Goal: Navigation & Orientation: Find specific page/section

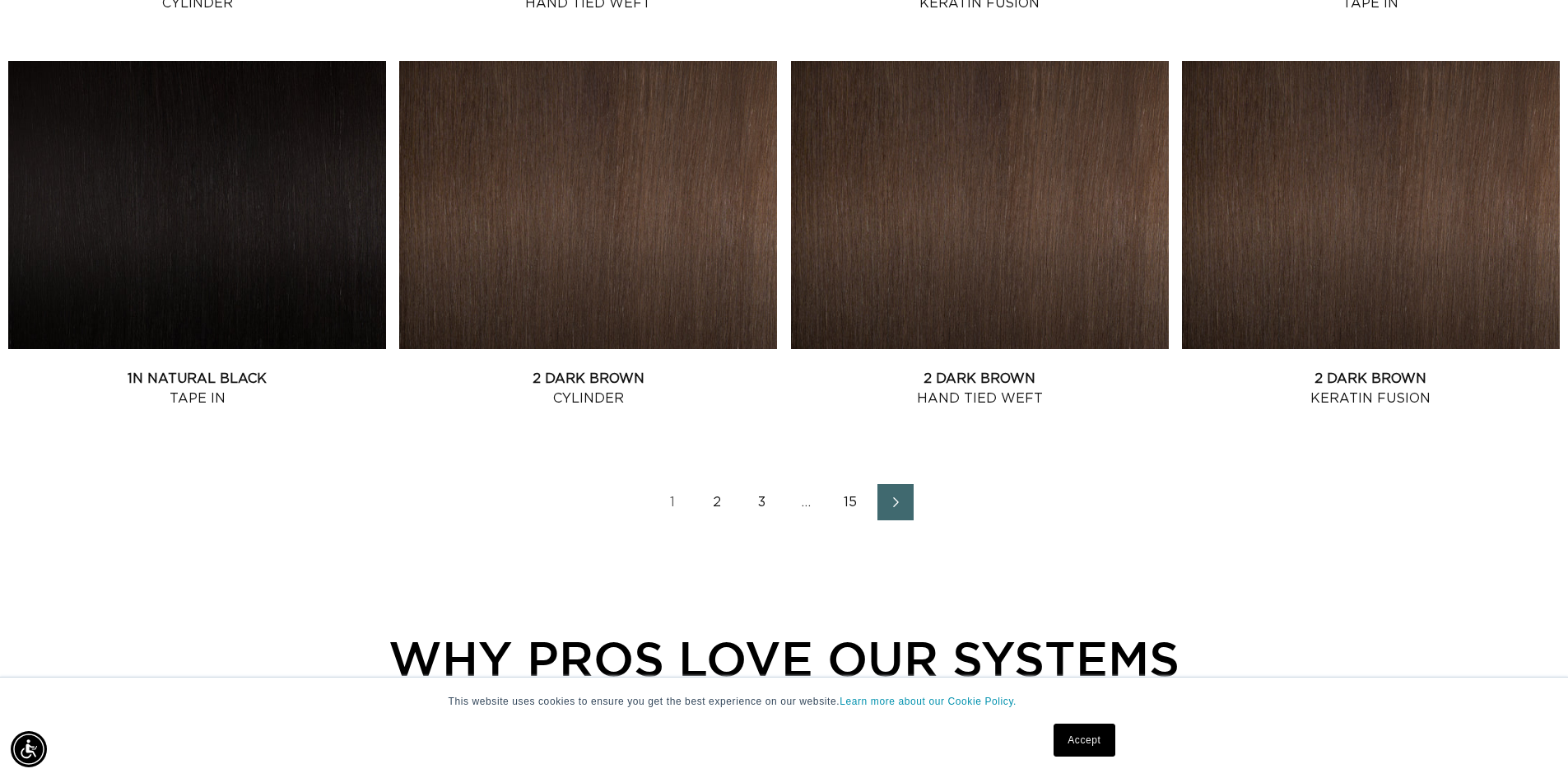
scroll to position [2224, 0]
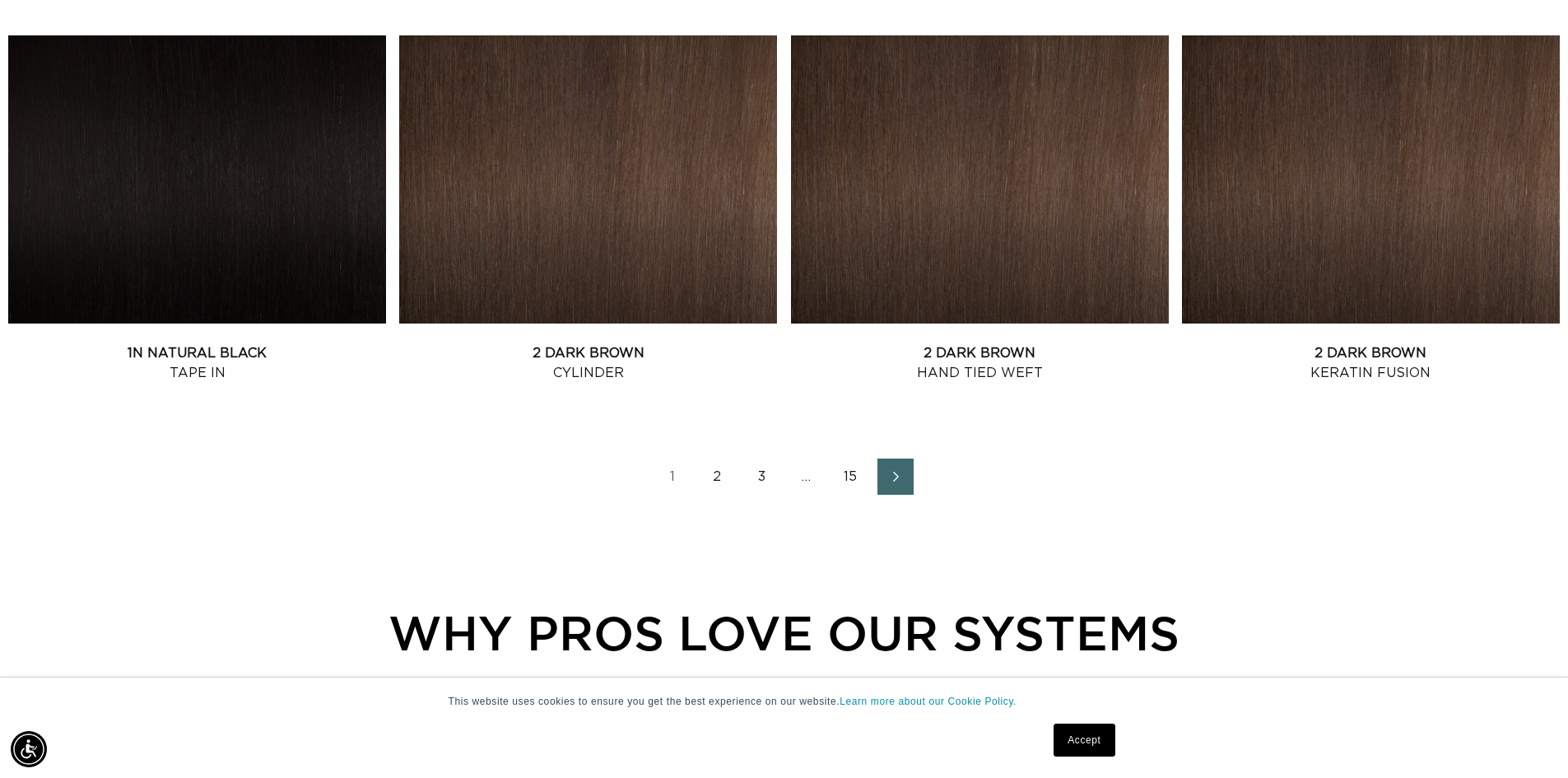
click at [727, 474] on link "2" at bounding box center [718, 476] width 36 height 36
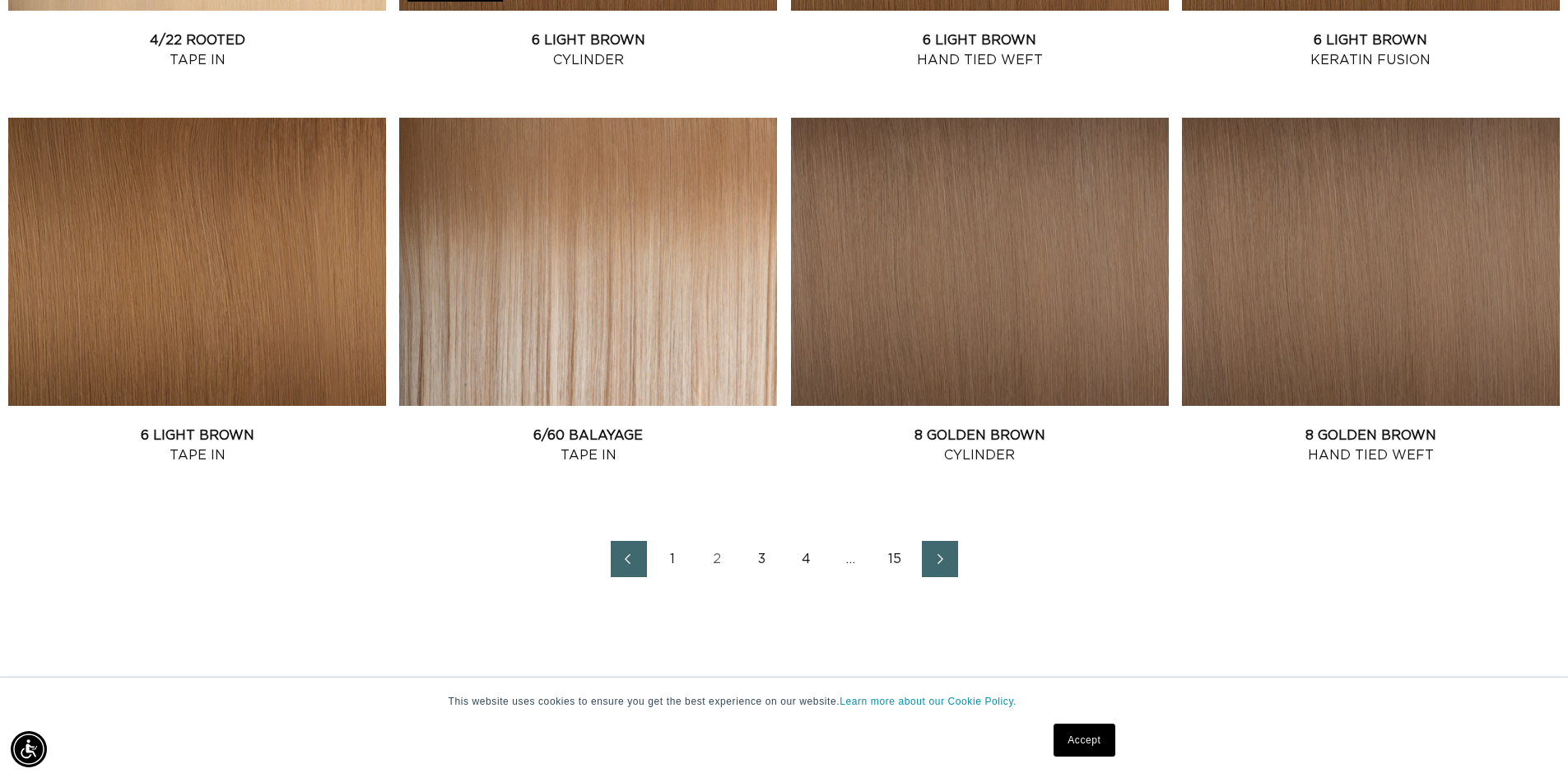
scroll to position [0, 2903]
click at [756, 557] on link "3" at bounding box center [761, 558] width 36 height 36
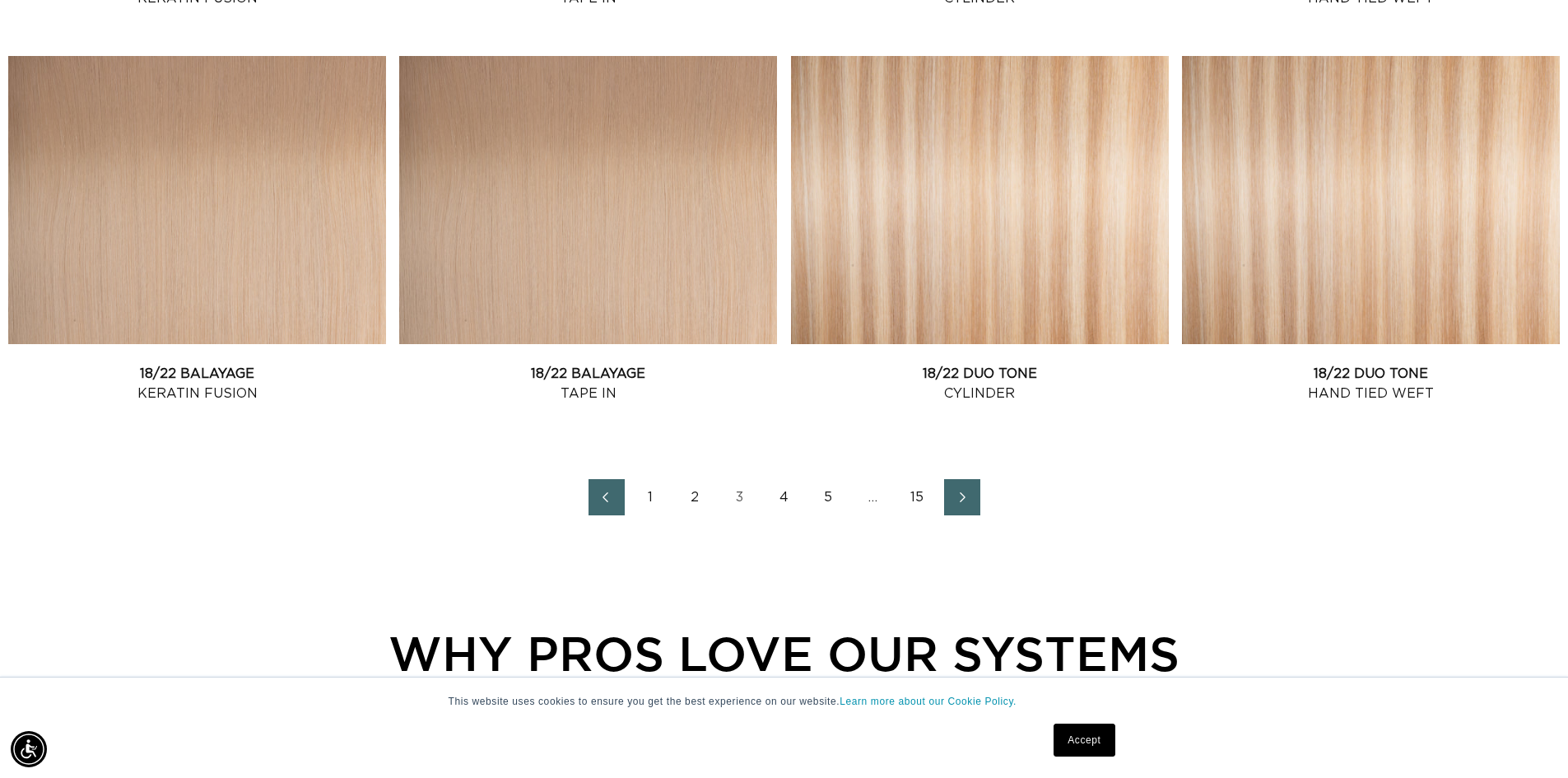
scroll to position [2306, 0]
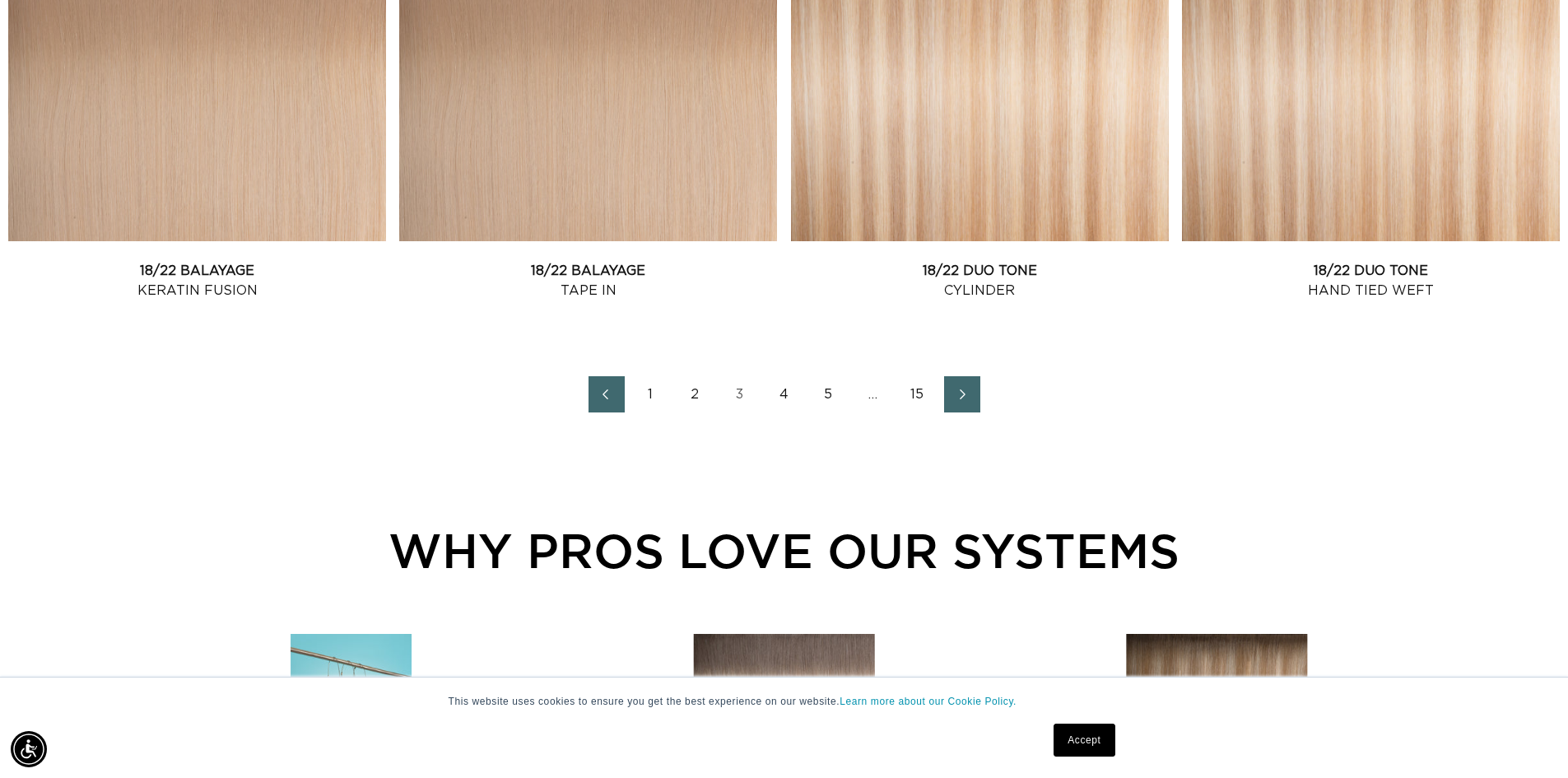
click at [830, 397] on link "5" at bounding box center [828, 393] width 36 height 36
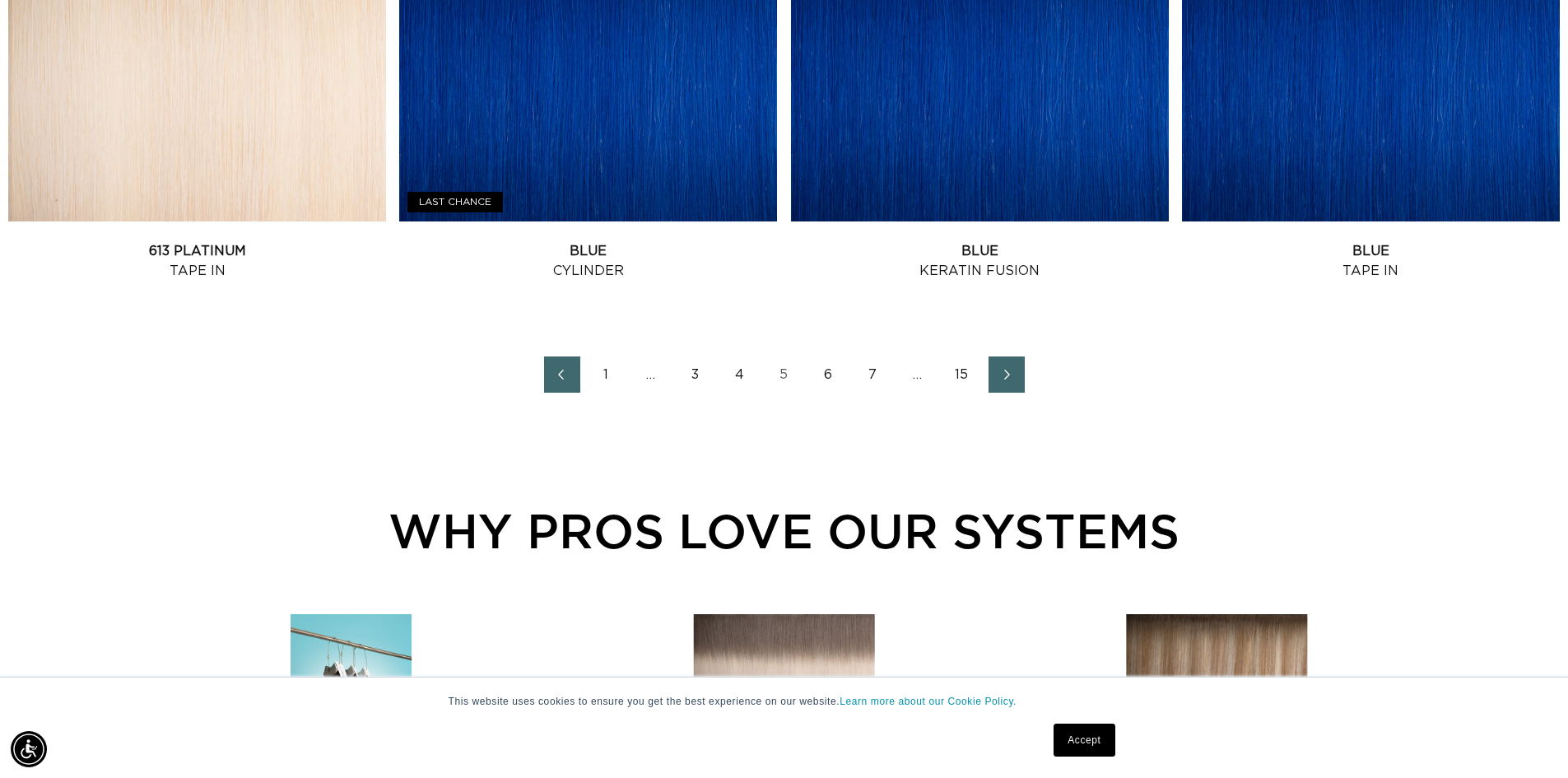
scroll to position [2388, 0]
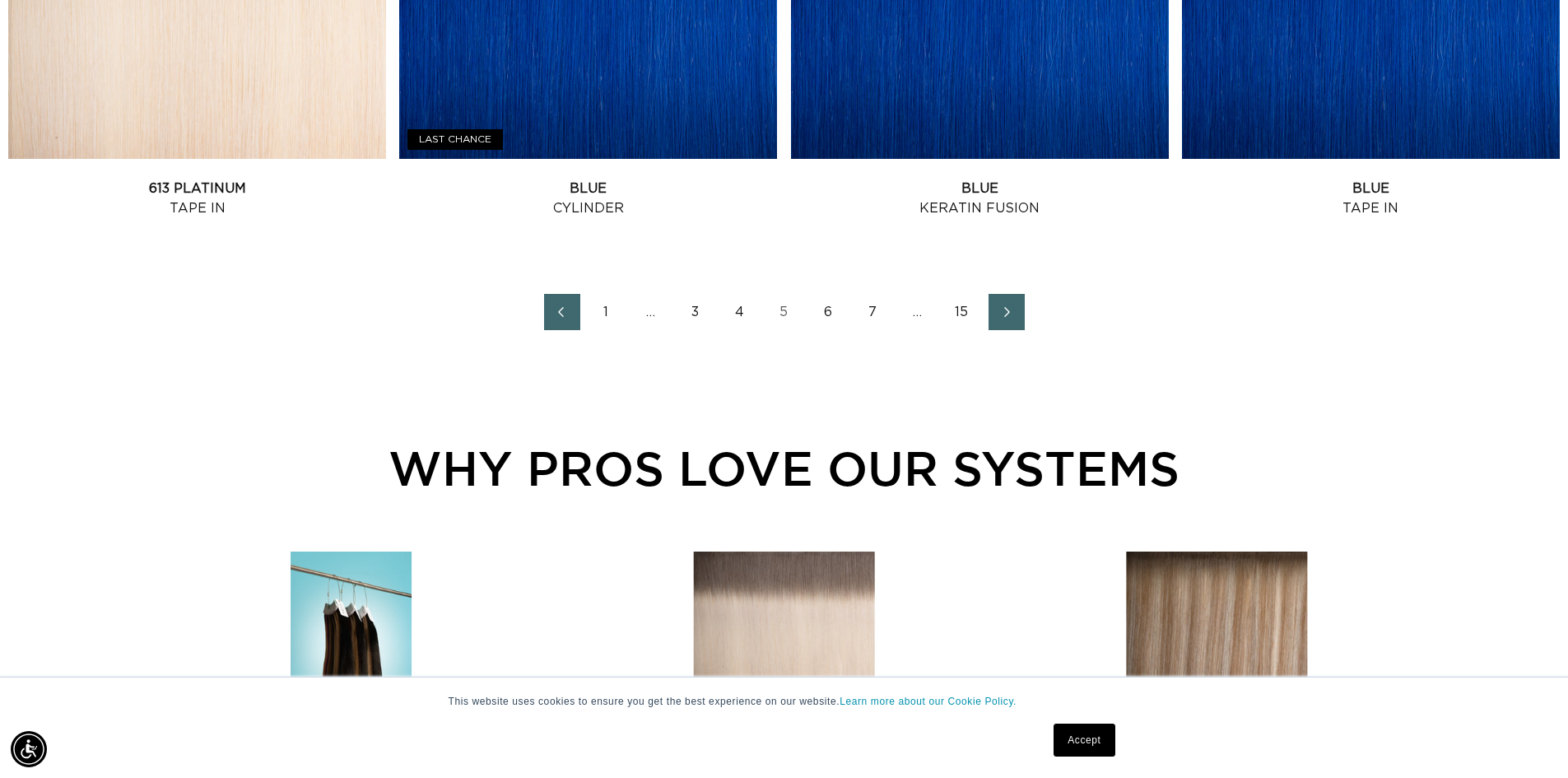
click at [822, 310] on link "6" at bounding box center [828, 311] width 36 height 36
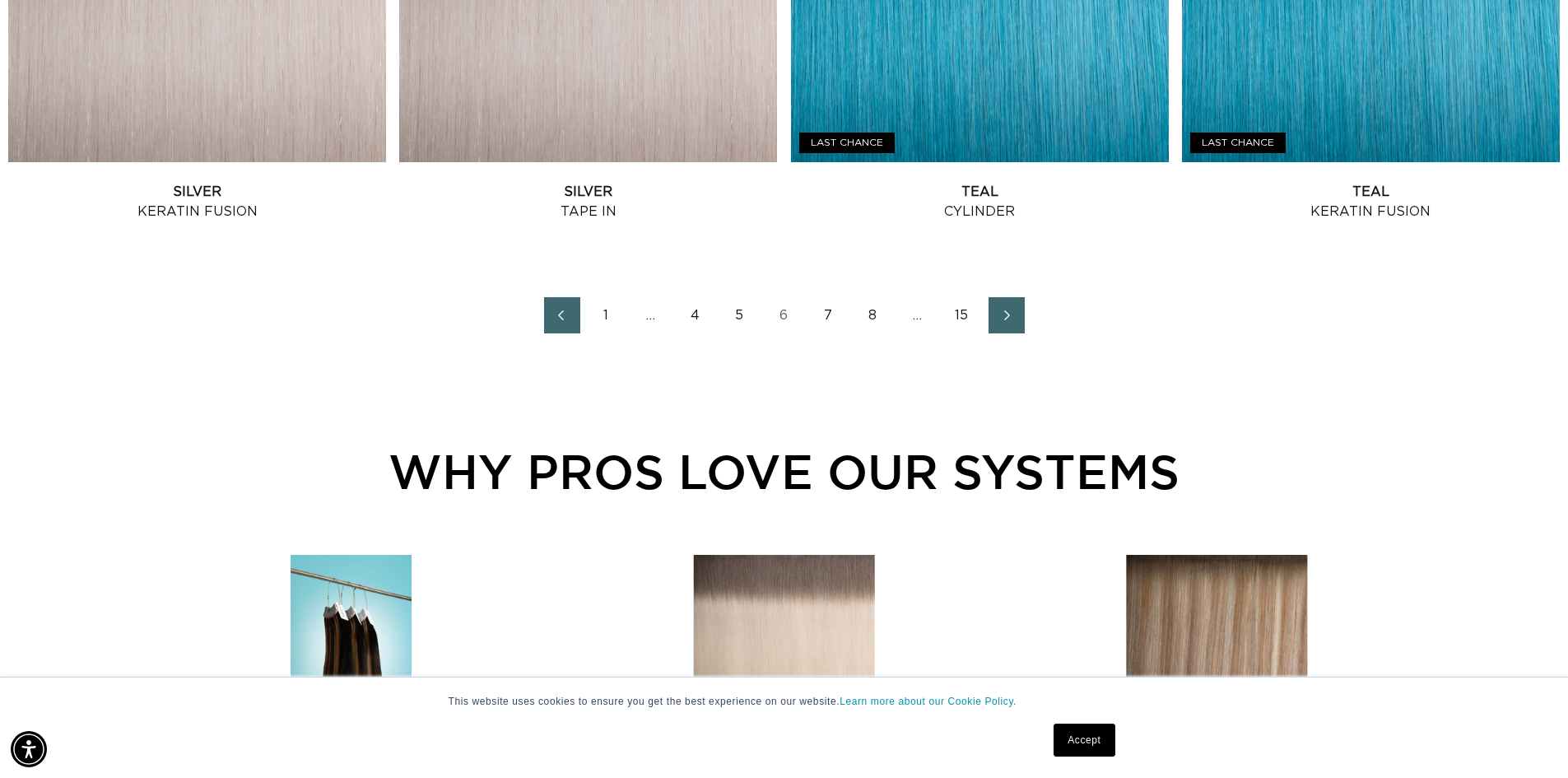
scroll to position [0, 2903]
